Goal: Transaction & Acquisition: Purchase product/service

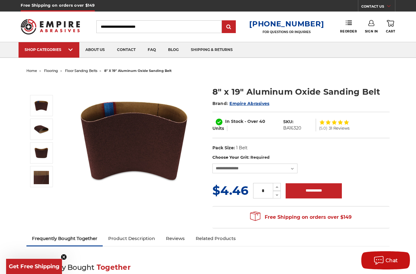
click at [373, 21] on icon at bounding box center [371, 23] width 6 height 6
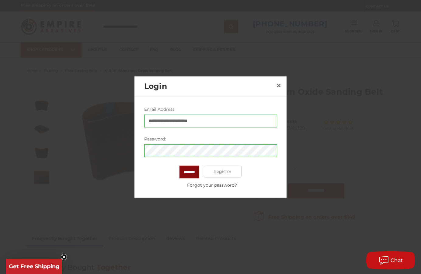
click at [194, 174] on input "*******" at bounding box center [189, 172] width 20 height 13
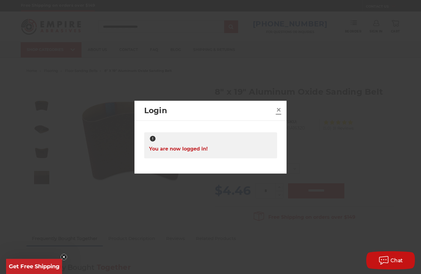
click at [279, 108] on span "×" at bounding box center [278, 110] width 5 height 12
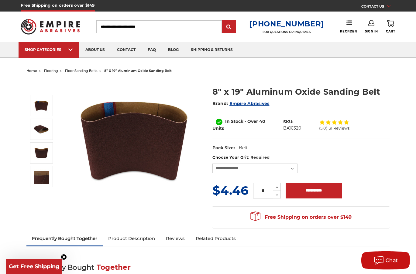
click at [374, 25] on link "Sign In" at bounding box center [371, 26] width 13 height 13
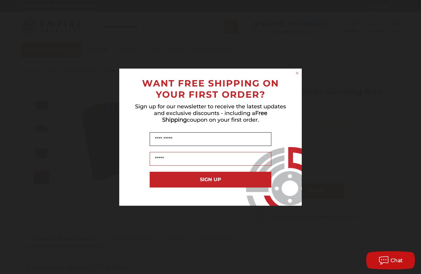
click at [188, 139] on input "Name" at bounding box center [211, 139] width 122 height 14
drag, startPoint x: 282, startPoint y: 109, endPoint x: 293, endPoint y: 69, distance: 41.9
click at [285, 105] on span "Sign up for our newsletter to receive the latest updates and exclusive discount…" at bounding box center [210, 113] width 151 height 20
click at [293, 67] on div "Close dialog WANT FREE SHIPPING ON YOUR FIRST ORDER? Sign up for our newsletter…" at bounding box center [210, 137] width 421 height 274
click at [296, 71] on circle "Close dialog" at bounding box center [297, 73] width 6 height 6
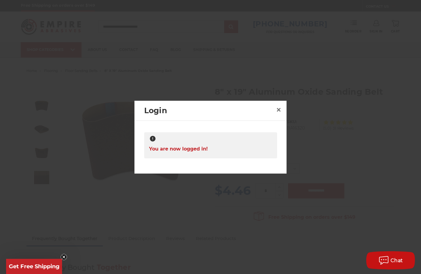
click at [284, 109] on div "Login ×" at bounding box center [210, 111] width 152 height 20
click at [277, 109] on span "×" at bounding box center [278, 110] width 5 height 12
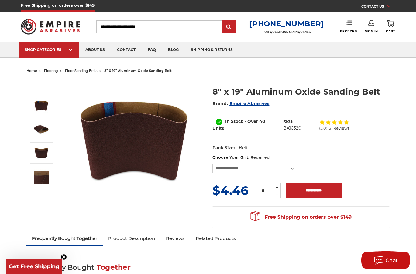
click at [349, 26] on icon at bounding box center [349, 23] width 6 height 6
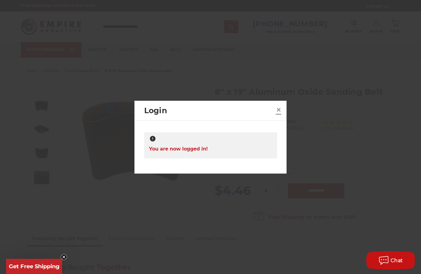
click at [280, 109] on span "×" at bounding box center [278, 110] width 5 height 12
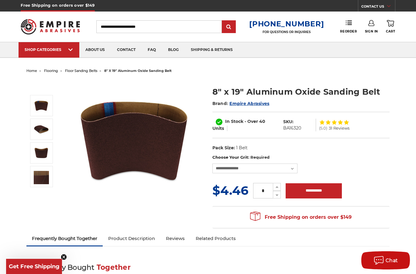
click at [393, 26] on use at bounding box center [390, 23] width 7 height 7
click at [373, 27] on link "Sign In" at bounding box center [371, 26] width 13 height 13
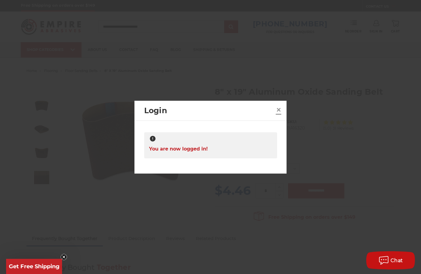
click at [281, 111] on span "×" at bounding box center [278, 110] width 5 height 12
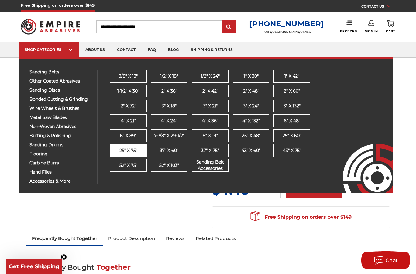
click at [133, 148] on span "25" x 75"" at bounding box center [128, 151] width 18 height 6
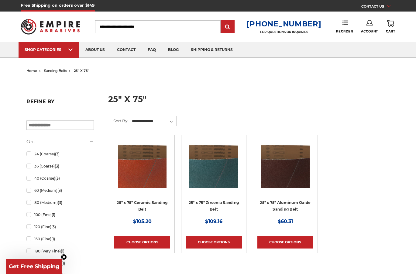
click at [342, 29] on span "Reorder" at bounding box center [344, 31] width 17 height 4
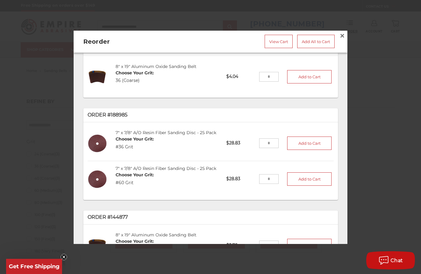
scroll to position [40, 0]
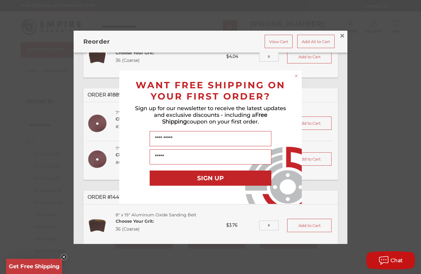
click at [296, 76] on icon "Close dialog" at bounding box center [296, 76] width 2 height 2
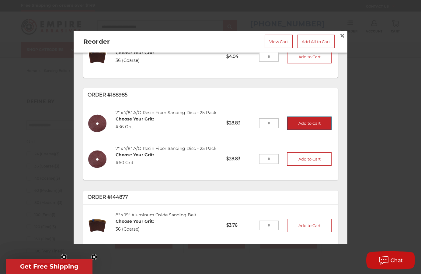
click at [293, 123] on button "Add to Cart" at bounding box center [309, 122] width 44 height 13
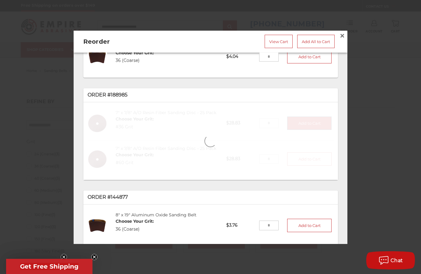
type input "*"
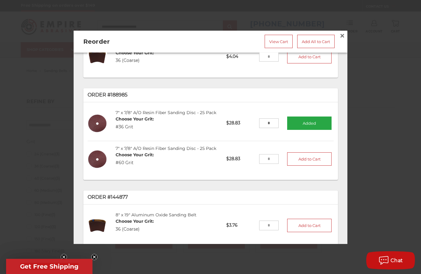
click at [104, 123] on img at bounding box center [98, 123] width 20 height 20
click at [139, 110] on link "7" x 7/8" A/O Resin Fiber Sanding Disc - 25 Pack" at bounding box center [165, 112] width 101 height 5
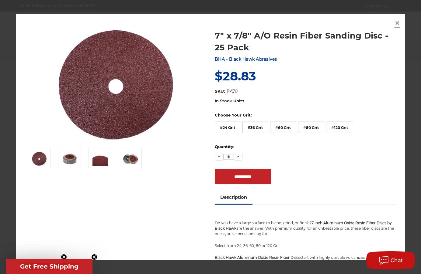
click at [395, 23] on span "×" at bounding box center [396, 23] width 5 height 12
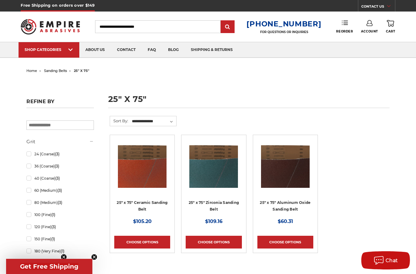
click at [343, 27] on link "Reorder" at bounding box center [344, 26] width 17 height 13
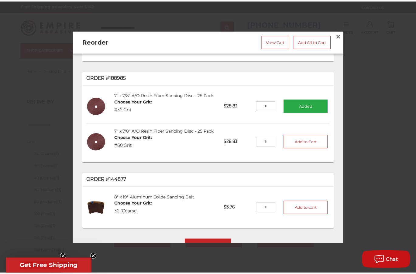
scroll to position [0, 0]
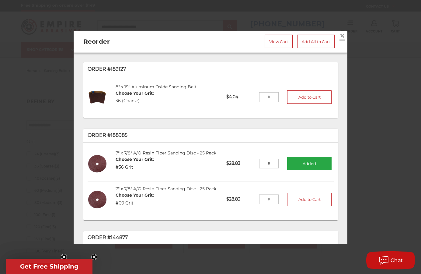
click at [340, 33] on span "×" at bounding box center [341, 35] width 5 height 12
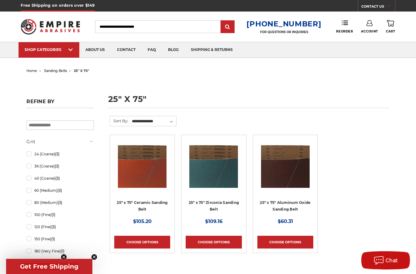
click at [390, 27] on link "0 Cart" at bounding box center [390, 26] width 9 height 13
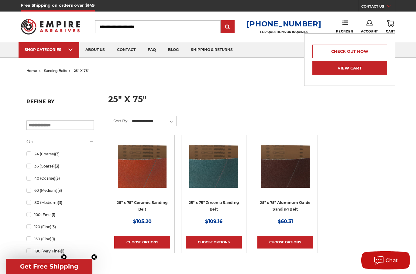
click at [358, 66] on link "View Cart" at bounding box center [349, 68] width 75 height 14
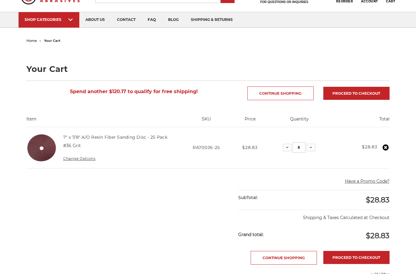
scroll to position [40, 0]
